Goal: Information Seeking & Learning: Learn about a topic

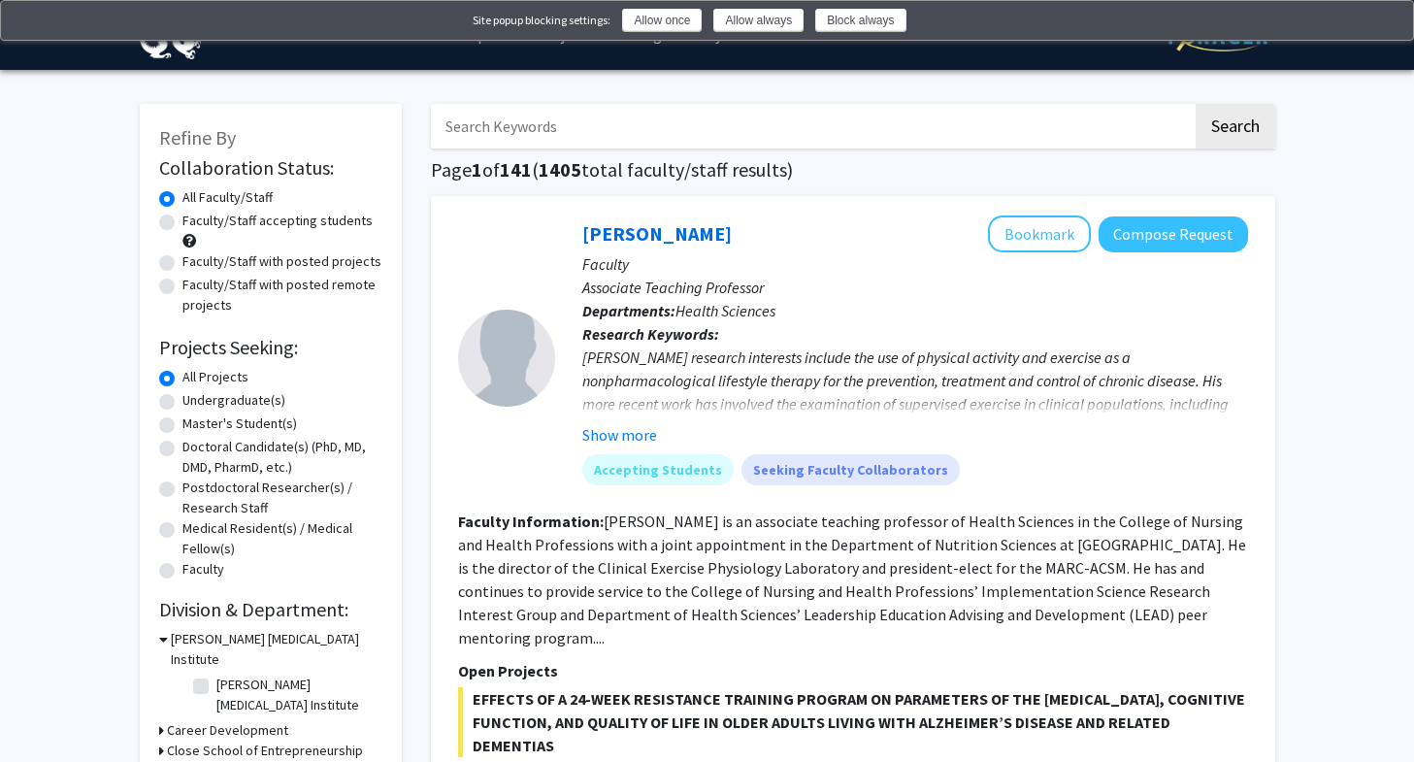
click at [174, 395] on div "Undergraduate(s)" at bounding box center [270, 401] width 223 height 23
click at [182, 396] on label "Undergraduate(s)" at bounding box center [233, 400] width 103 height 20
click at [182, 396] on input "Undergraduate(s)" at bounding box center [188, 396] width 13 height 13
radio input "true"
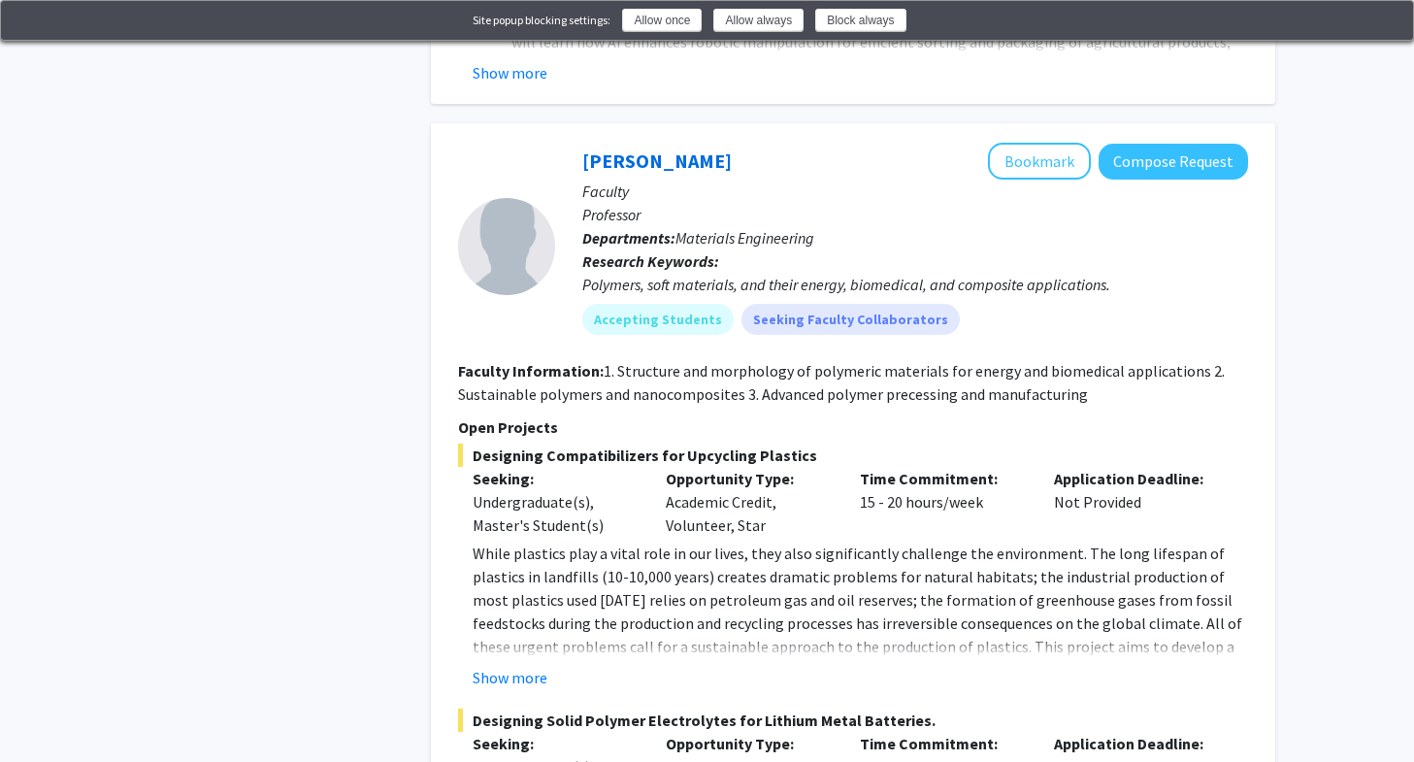
scroll to position [2536, 0]
drag, startPoint x: 498, startPoint y: 621, endPoint x: 527, endPoint y: 591, distance: 41.9
click at [527, 591] on fg-read-more "While plastics play a vital role in our lives, they also significantly challeng…" at bounding box center [853, 613] width 790 height 147
click at [529, 665] on button "Show more" at bounding box center [509, 676] width 75 height 23
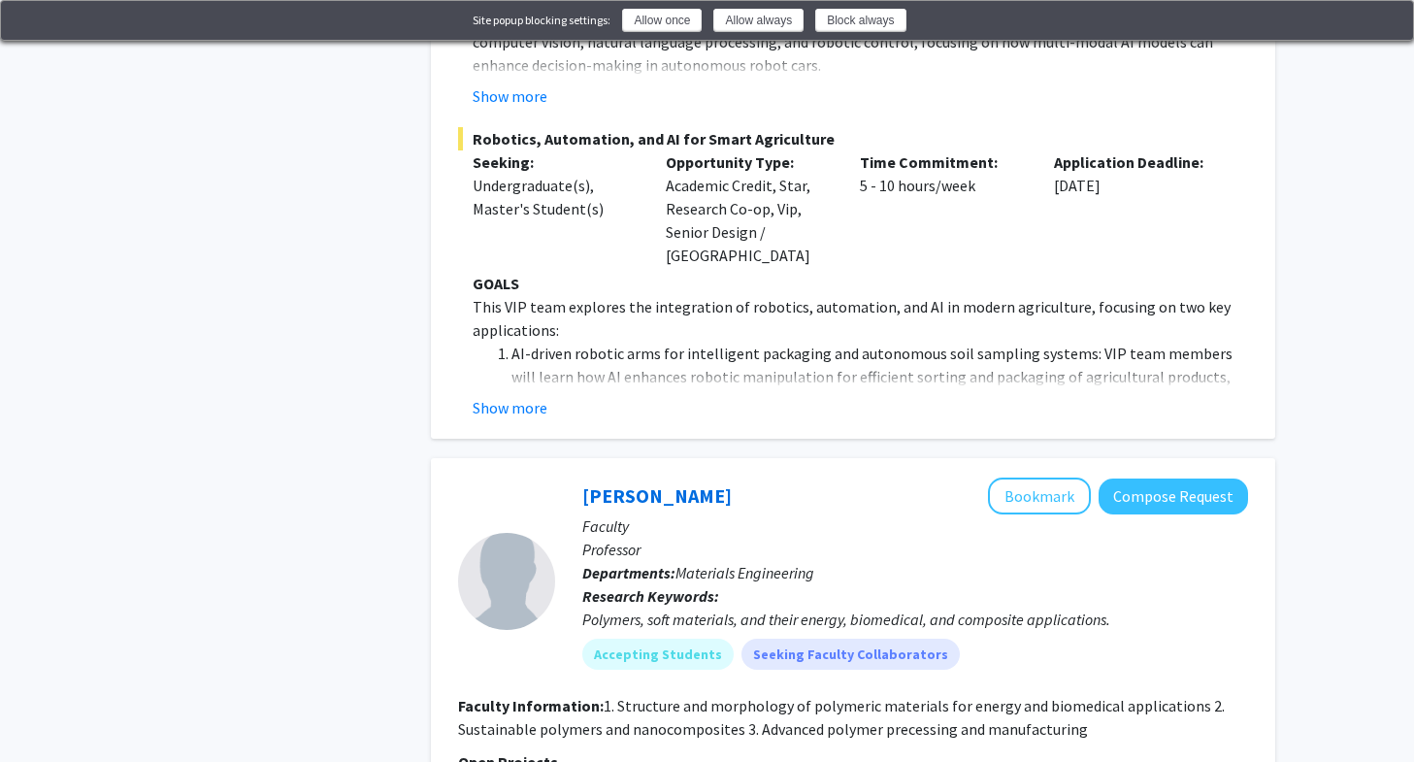
scroll to position [2222, 0]
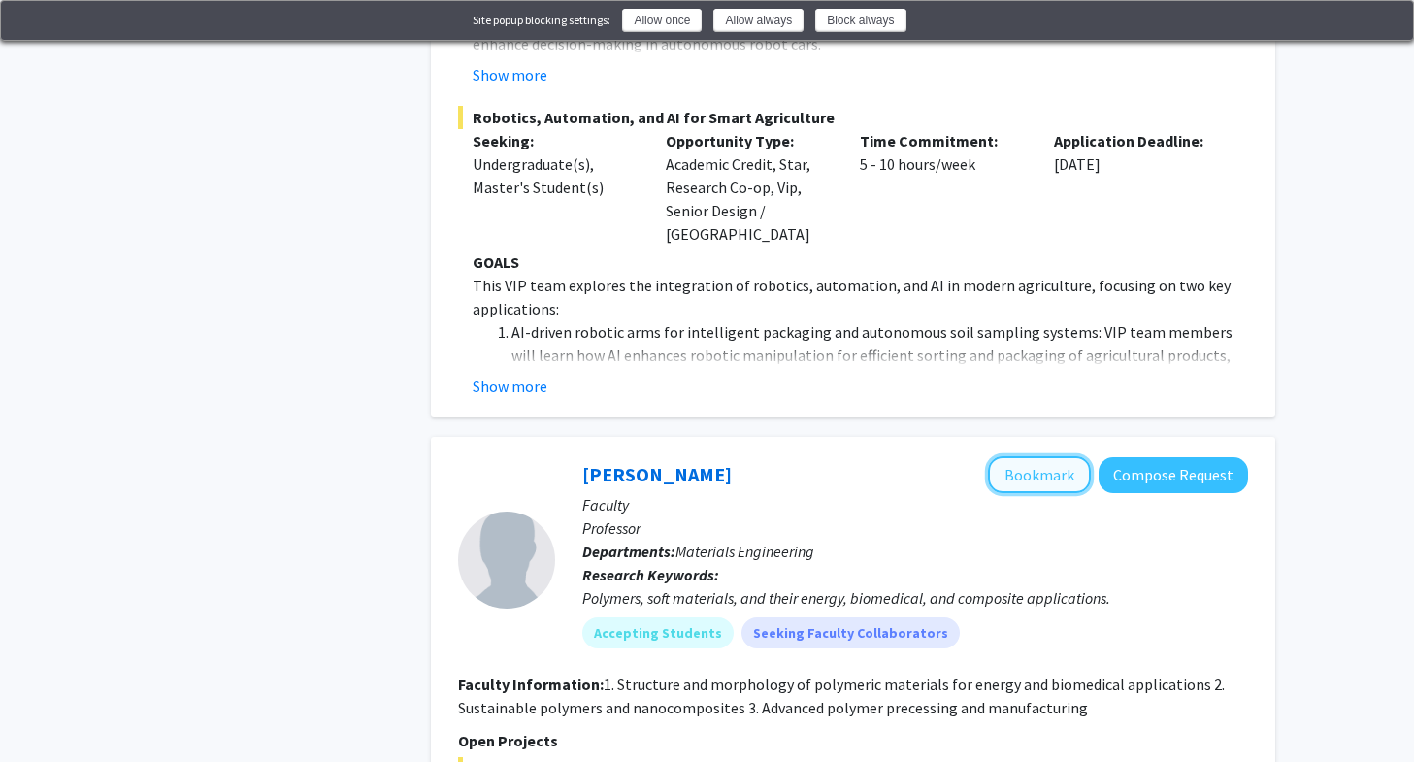
click at [1042, 456] on button "Bookmark" at bounding box center [1039, 474] width 103 height 37
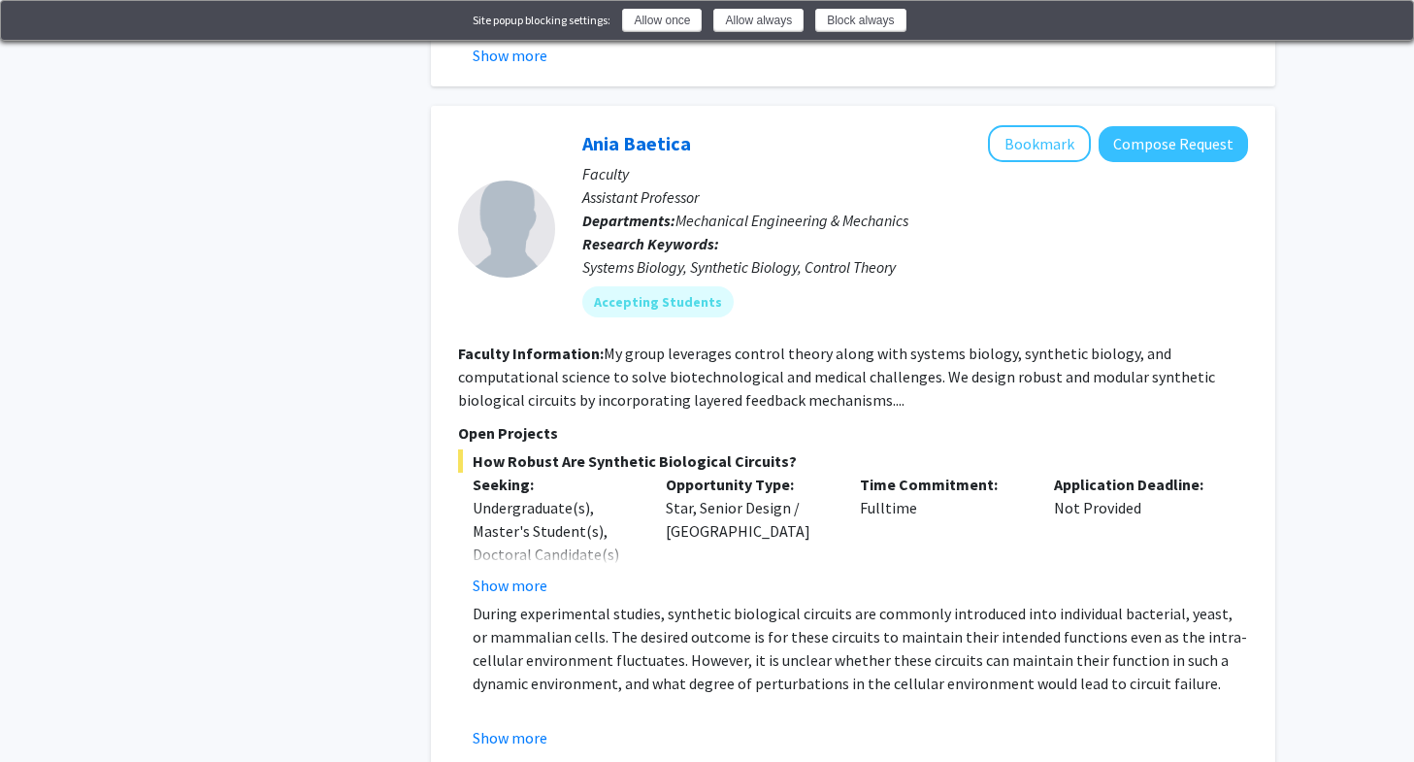
scroll to position [9231, 0]
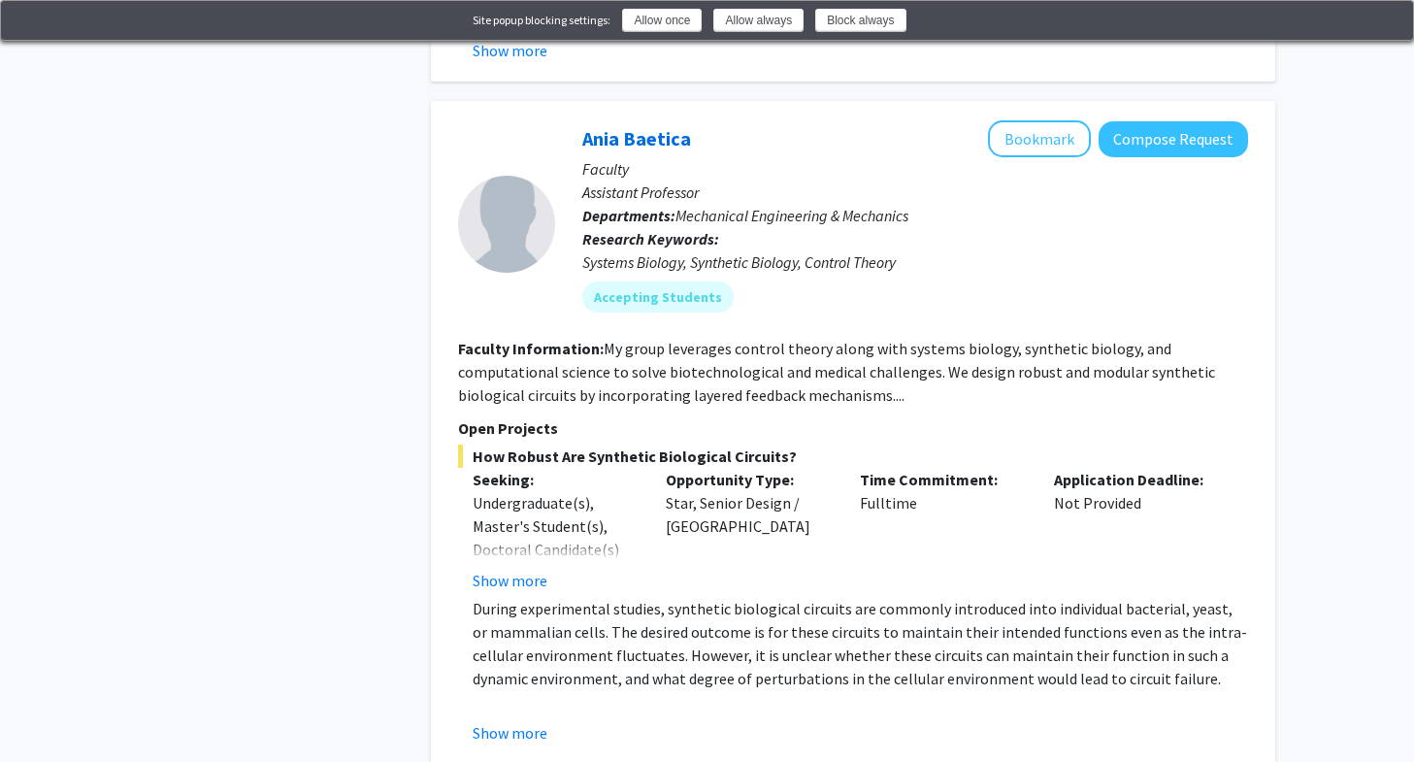
click at [515, 597] on fg-read-more "During experimental studies, synthetic biological circuits are commonly introdu…" at bounding box center [853, 670] width 790 height 147
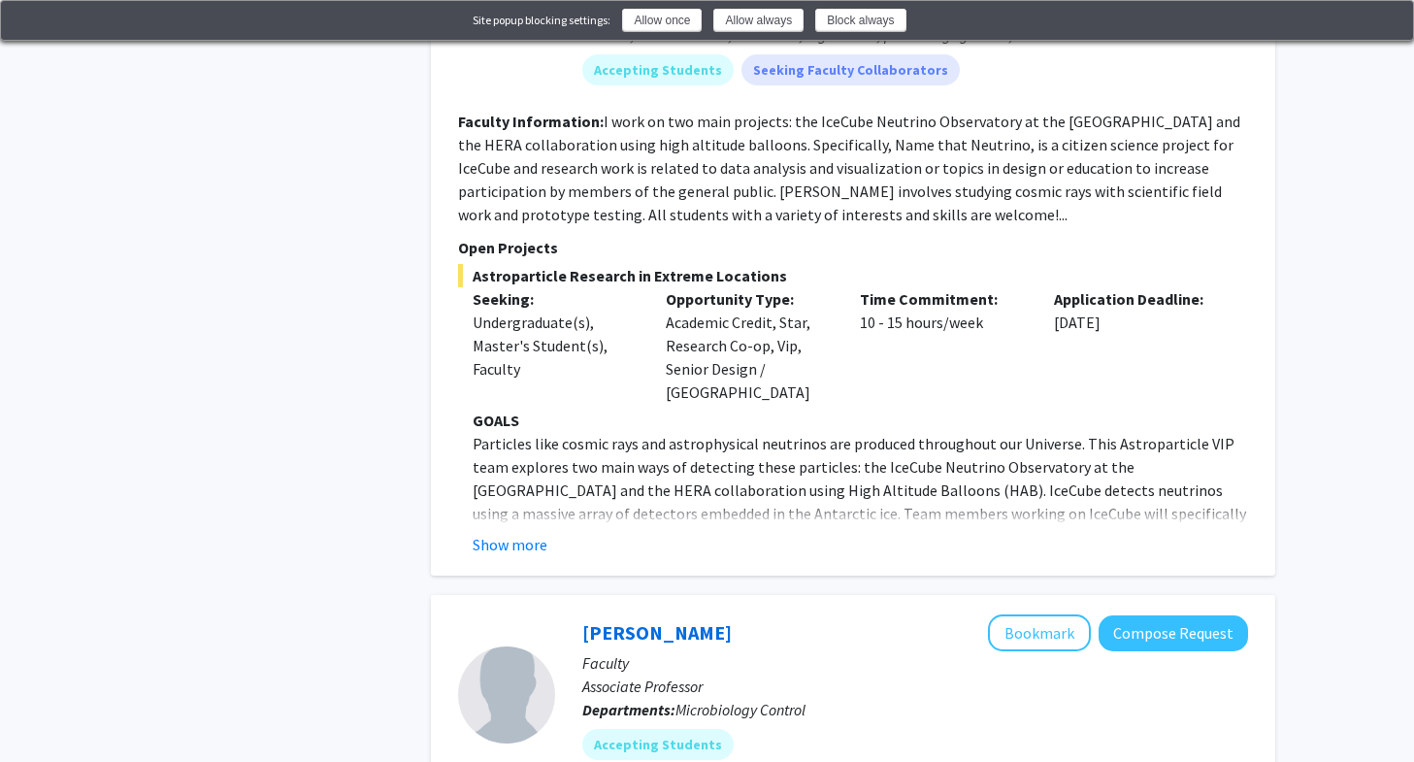
scroll to position [4254, 0]
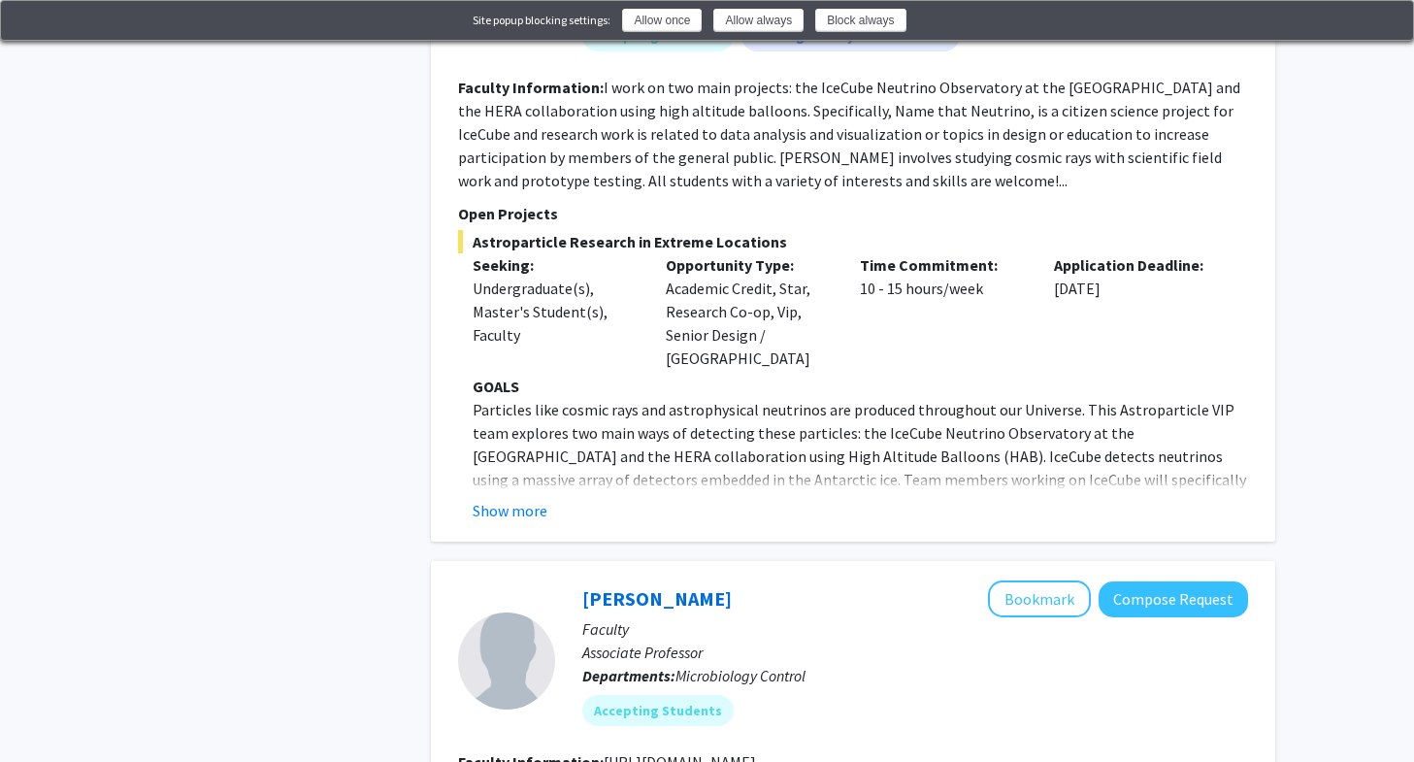
click at [541, 472] on fg-read-more "GOALS Particles like cosmic rays and astrophysical neutrinos are produced throu…" at bounding box center [853, 447] width 790 height 147
click at [538, 499] on button "Show more" at bounding box center [509, 510] width 75 height 23
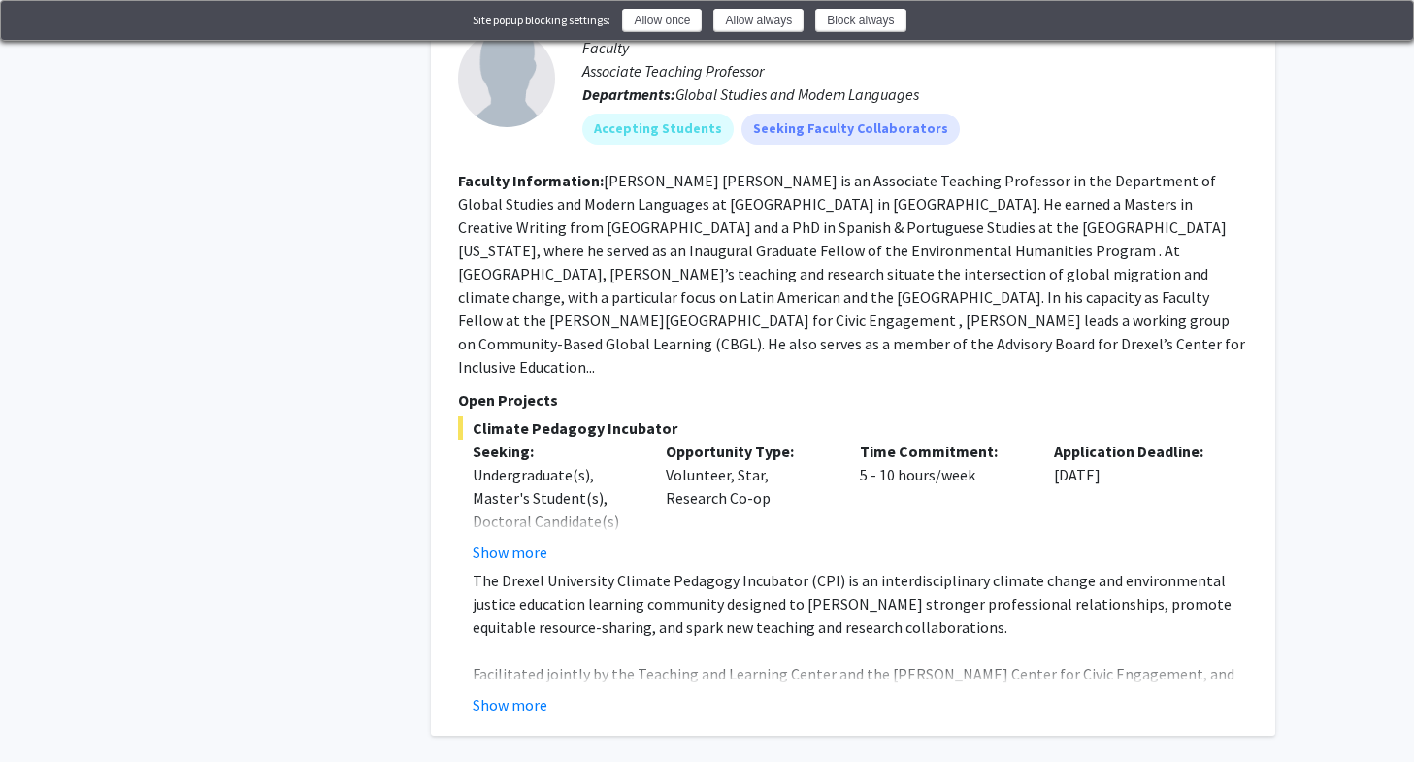
scroll to position [7145, 0]
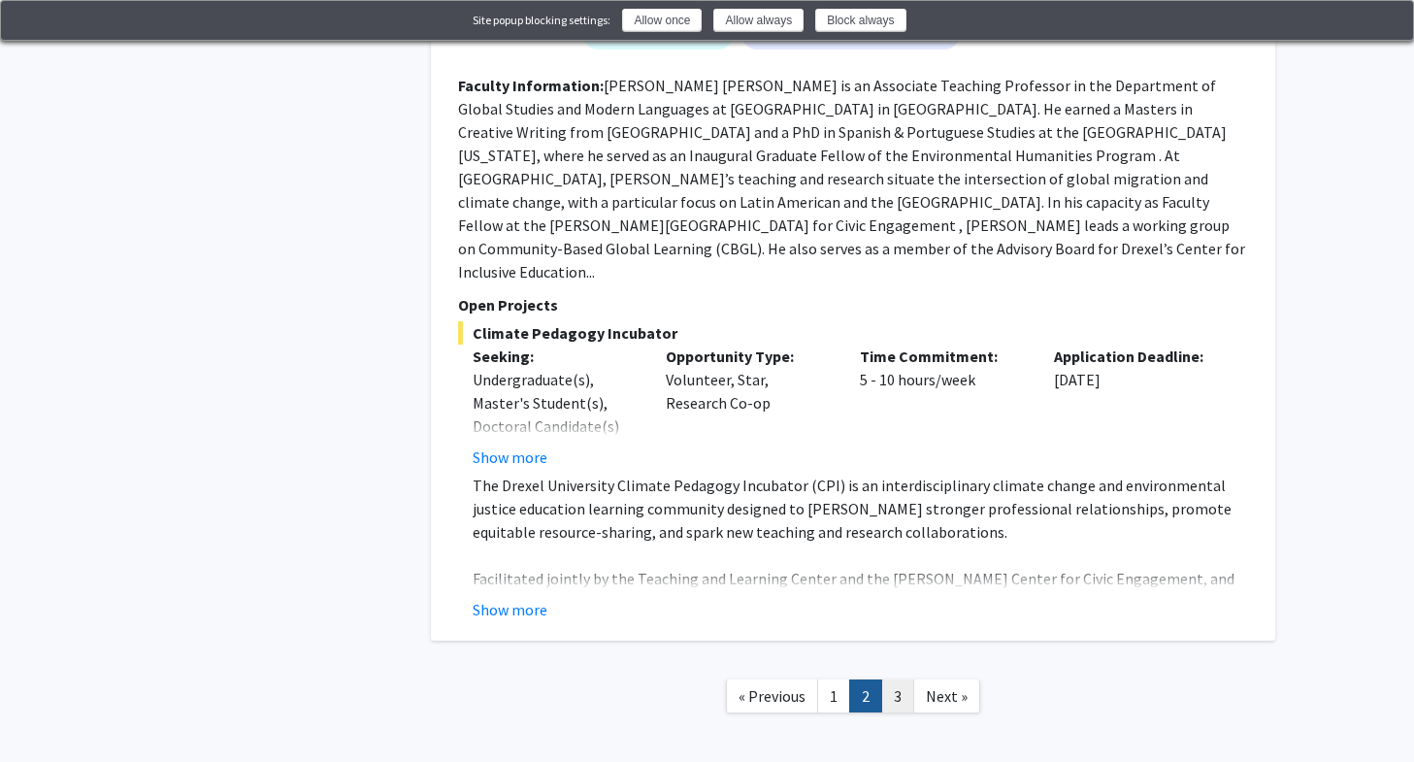
click at [900, 679] on link "3" at bounding box center [897, 696] width 33 height 34
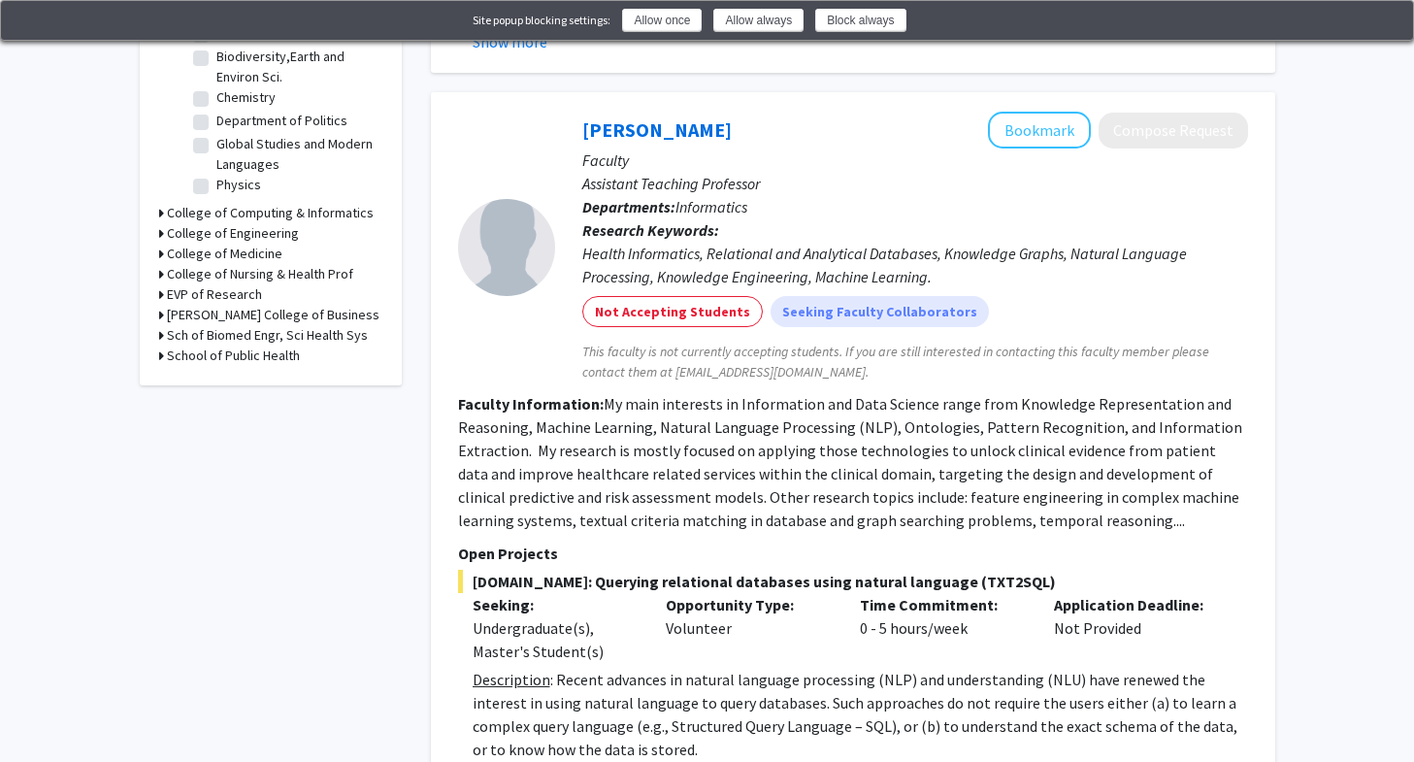
scroll to position [918, 0]
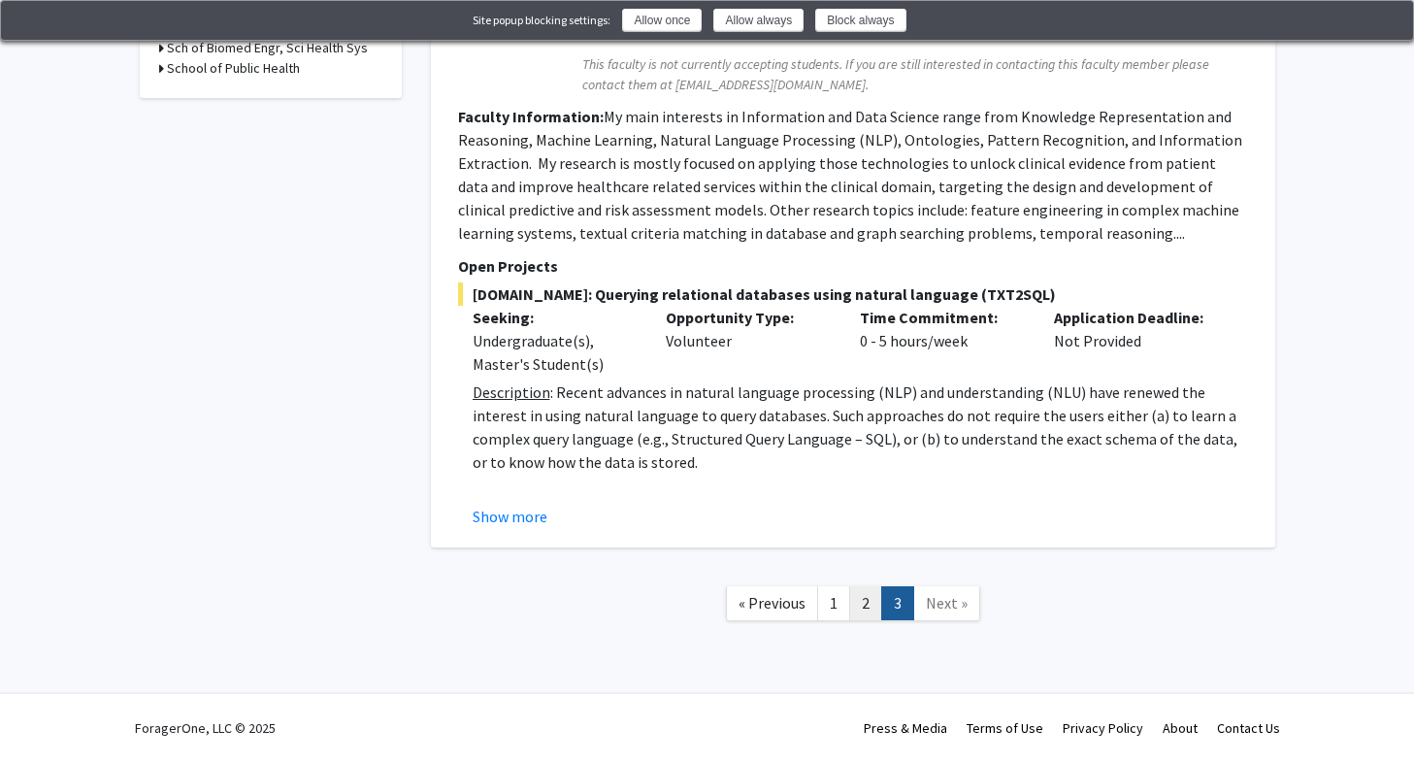
click at [864, 614] on link "2" at bounding box center [865, 603] width 33 height 34
